Goal: Transaction & Acquisition: Purchase product/service

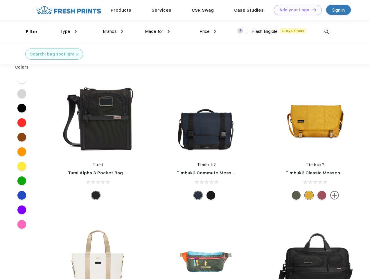
scroll to position [0, 0]
click at [296, 10] on link "Add your Logo Design Tool" at bounding box center [298, 10] width 48 height 10
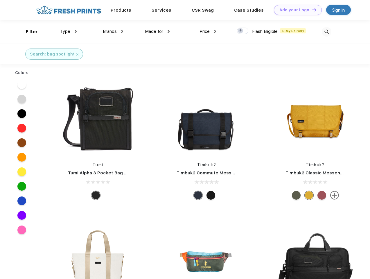
click at [0, 0] on div "Design Tool" at bounding box center [0, 0] width 0 height 0
click at [312, 10] on link "Add your Logo Design Tool" at bounding box center [298, 10] width 48 height 10
click at [28, 32] on div "Filter" at bounding box center [32, 31] width 12 height 7
click at [69, 31] on span "Type" at bounding box center [65, 31] width 10 height 5
click at [113, 31] on span "Brands" at bounding box center [110, 31] width 14 height 5
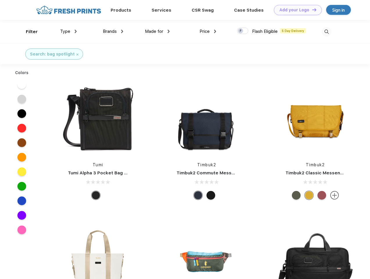
click at [158, 31] on span "Made for" at bounding box center [154, 31] width 18 height 5
click at [208, 31] on span "Price" at bounding box center [205, 31] width 10 height 5
click at [243, 31] on div at bounding box center [242, 31] width 11 height 6
click at [241, 31] on input "checkbox" at bounding box center [239, 29] width 4 height 4
click at [327, 32] on img at bounding box center [327, 32] width 10 height 10
